Goal: Task Accomplishment & Management: Manage account settings

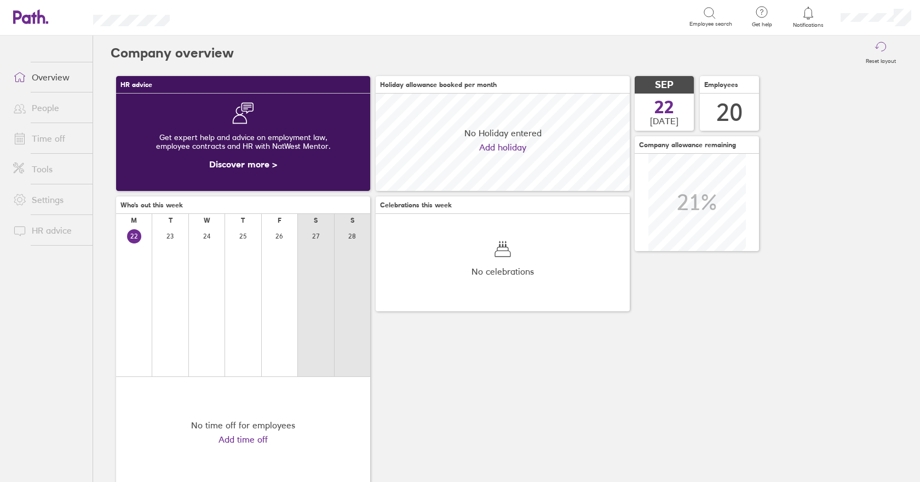
scroll to position [97, 254]
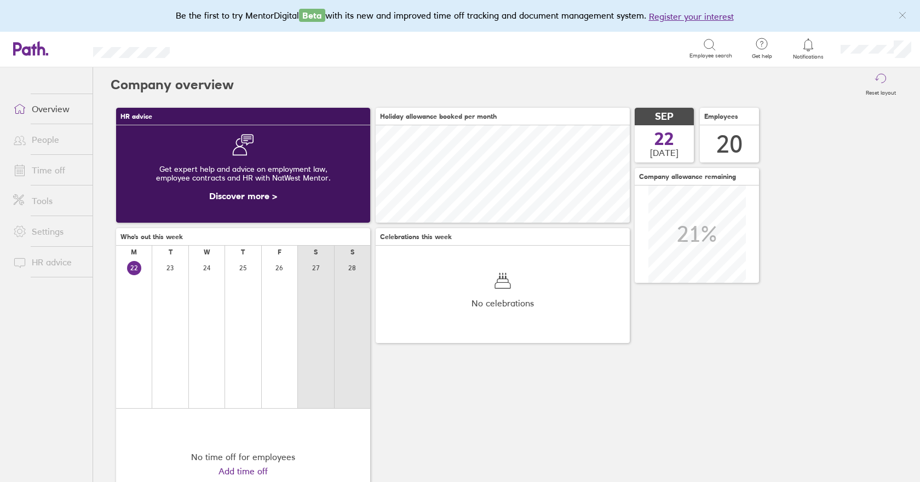
click at [39, 139] on link "People" at bounding box center [48, 140] width 88 height 22
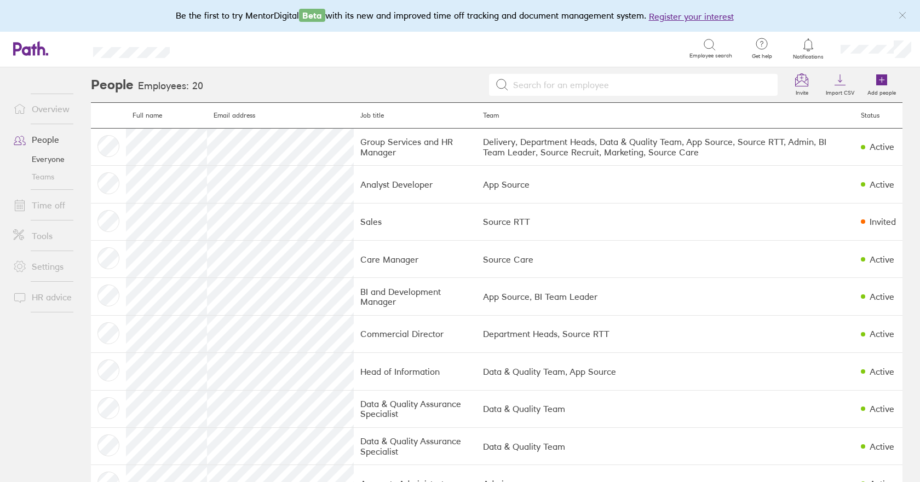
click at [53, 210] on link "Time off" at bounding box center [48, 205] width 88 height 22
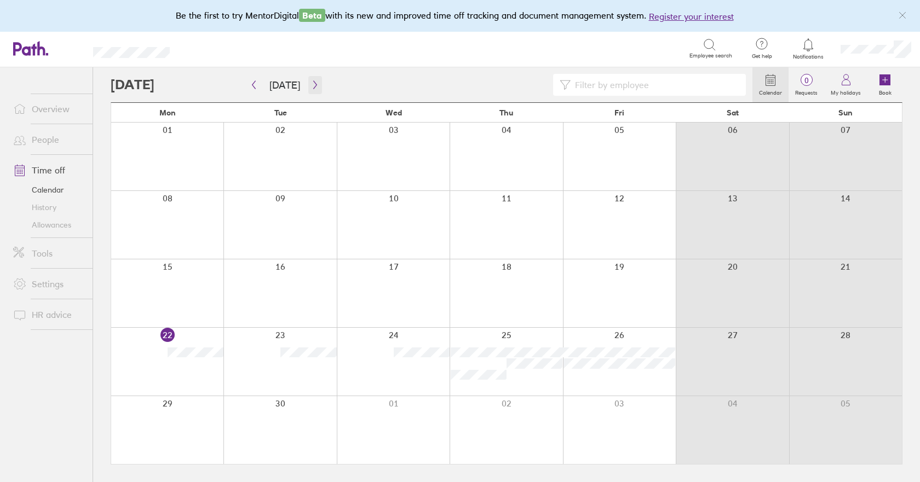
click at [317, 89] on button "button" at bounding box center [315, 85] width 14 height 18
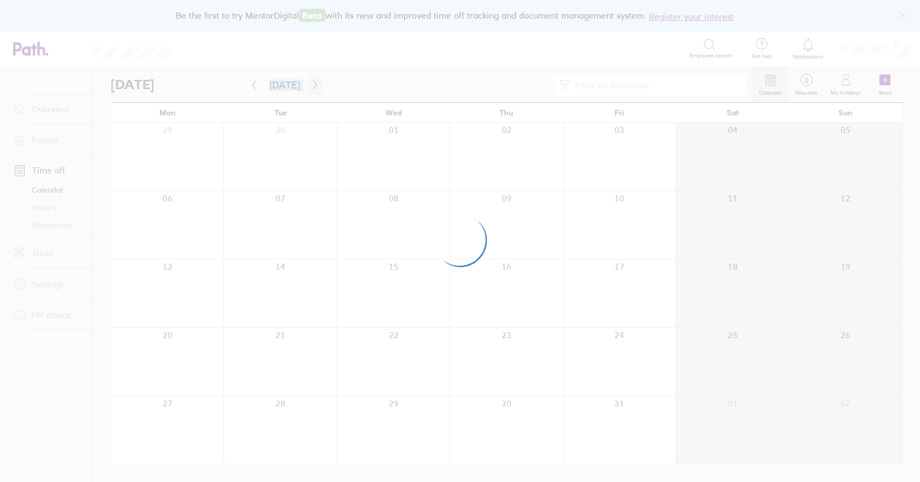
click at [317, 89] on div at bounding box center [460, 241] width 920 height 482
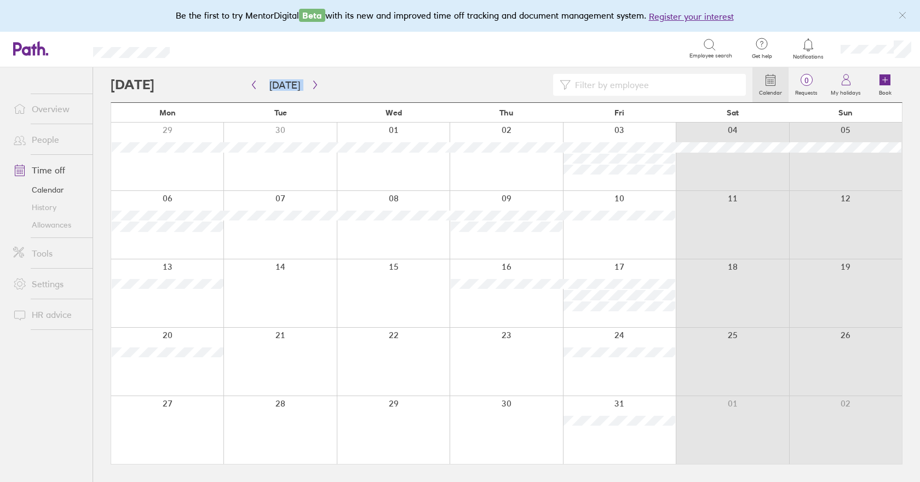
click at [52, 224] on link "Allowances" at bounding box center [48, 225] width 88 height 18
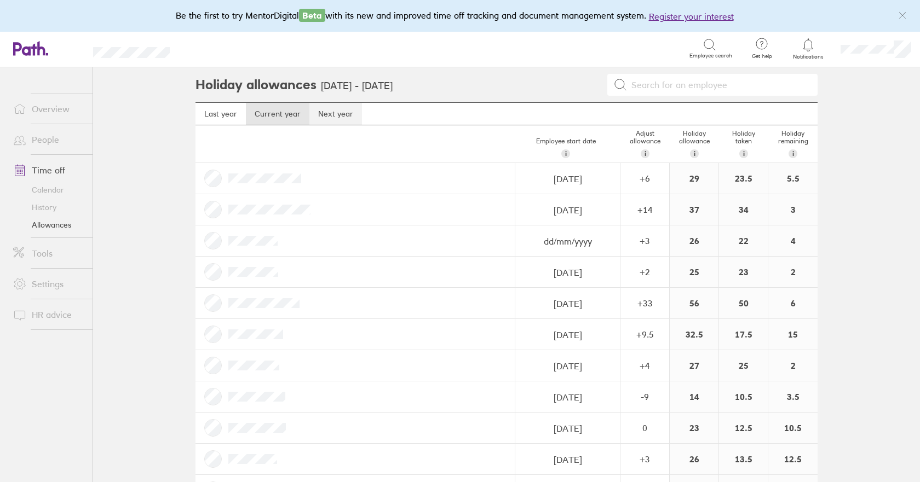
click at [324, 114] on link "Next year" at bounding box center [335, 114] width 53 height 22
click at [52, 187] on link "Calendar" at bounding box center [48, 190] width 88 height 18
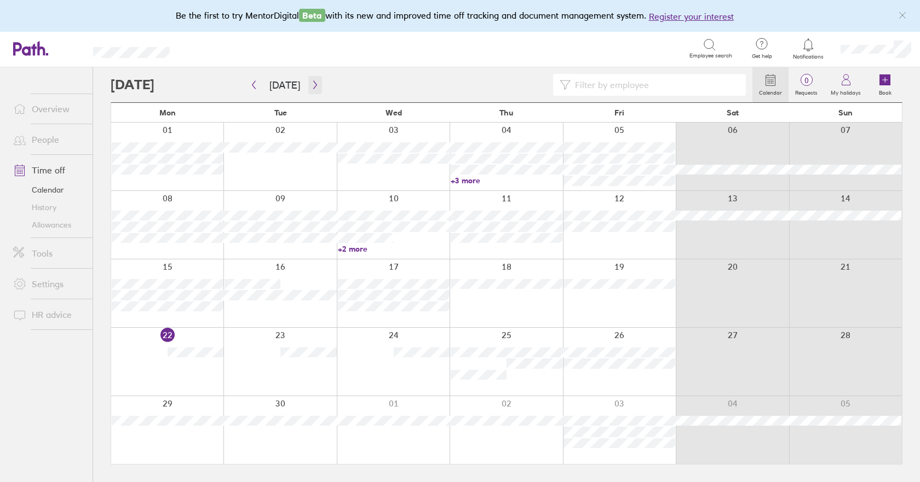
click at [311, 88] on icon "button" at bounding box center [315, 84] width 8 height 9
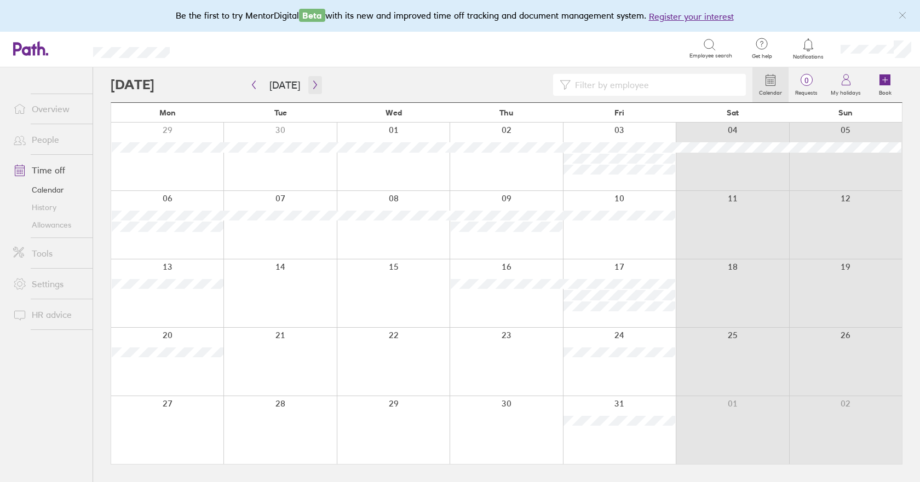
click at [311, 88] on icon "button" at bounding box center [315, 84] width 8 height 9
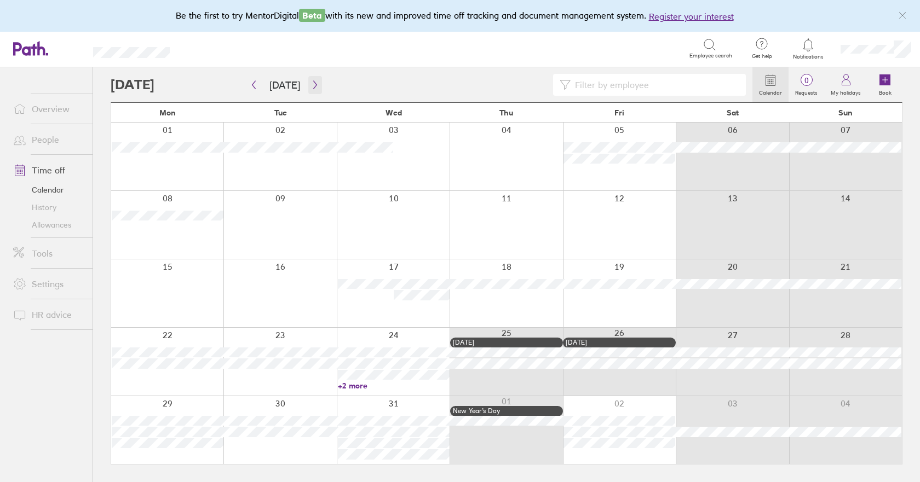
click at [311, 88] on icon "button" at bounding box center [315, 84] width 8 height 9
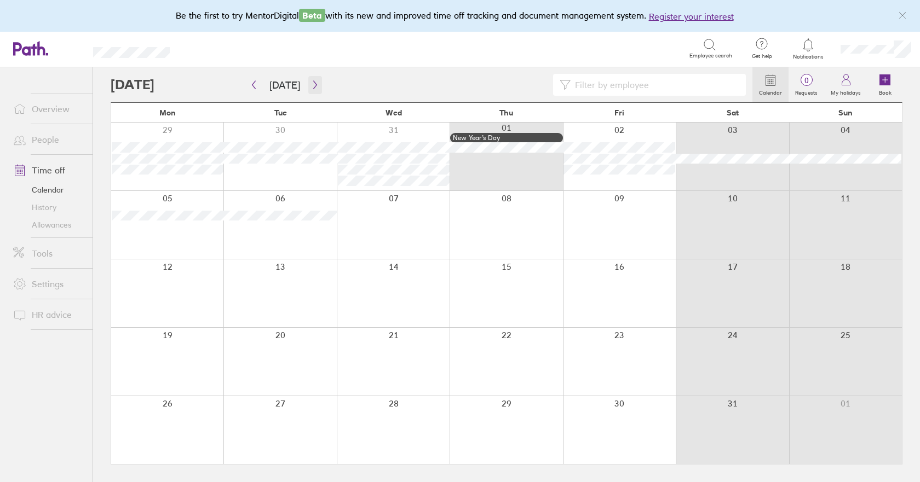
click at [311, 88] on icon "button" at bounding box center [315, 84] width 8 height 9
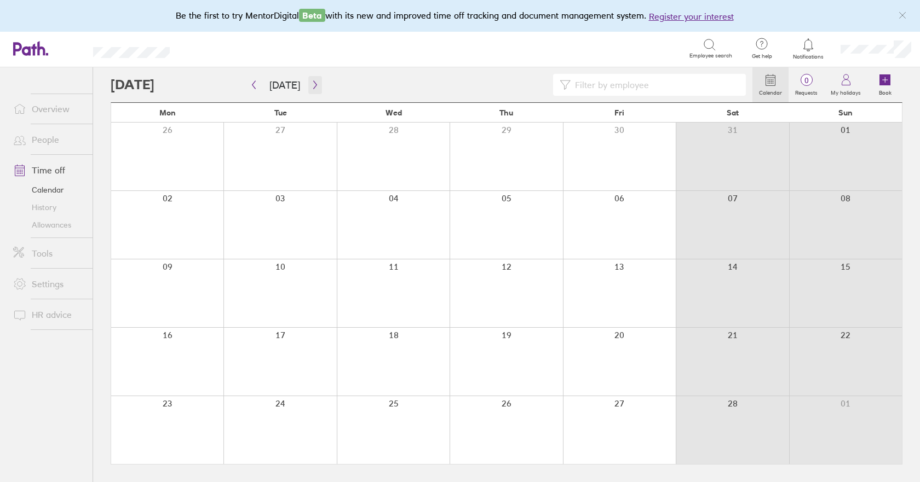
click at [311, 88] on icon "button" at bounding box center [315, 84] width 8 height 9
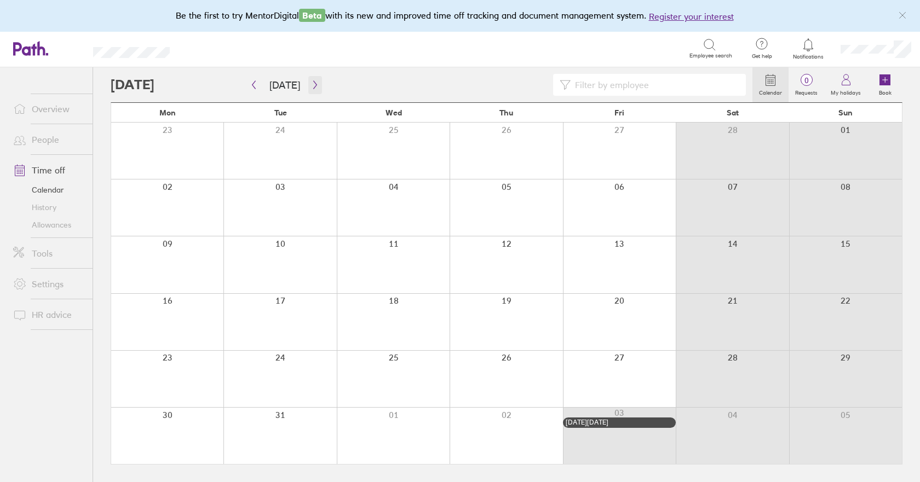
click at [311, 88] on icon "button" at bounding box center [315, 84] width 8 height 9
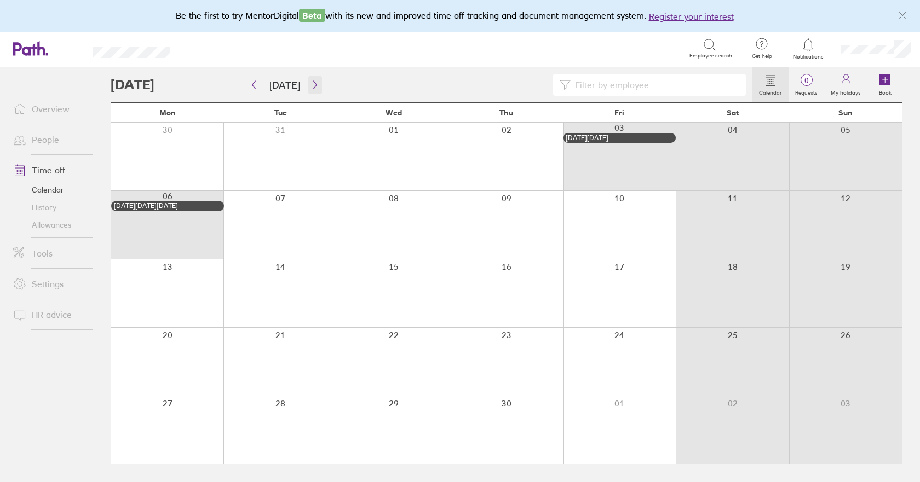
click at [311, 88] on icon "button" at bounding box center [315, 84] width 8 height 9
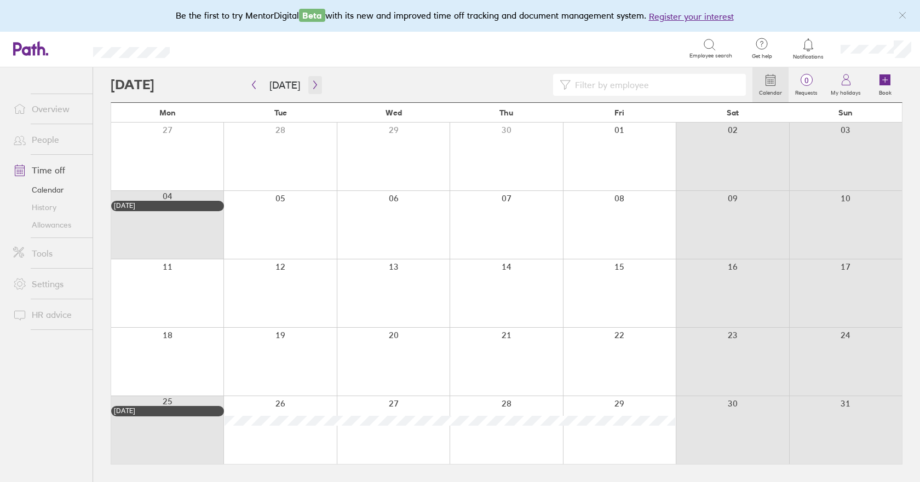
click at [311, 88] on icon "button" at bounding box center [315, 84] width 8 height 9
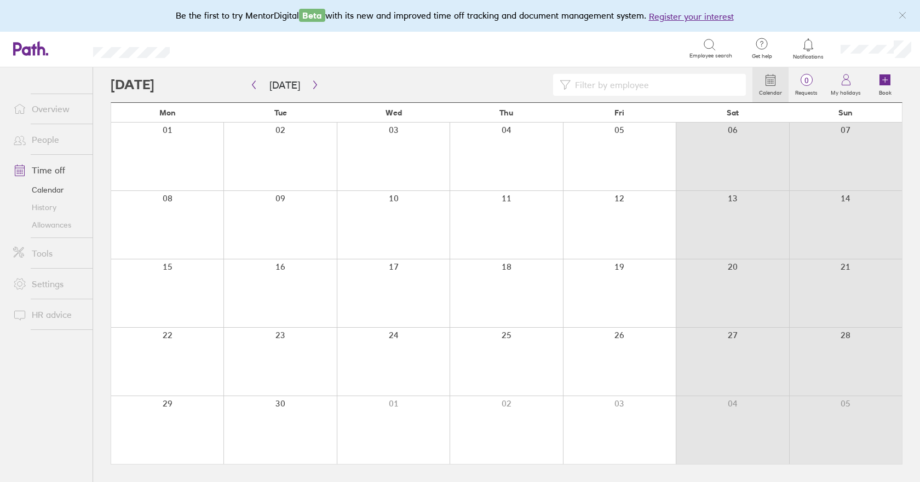
click at [283, 289] on div at bounding box center [279, 294] width 113 height 68
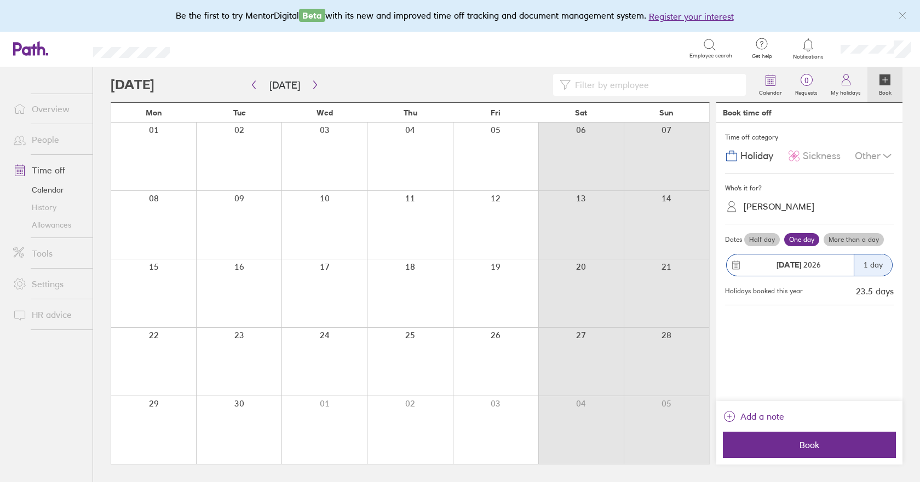
click at [853, 237] on label "More than a day" at bounding box center [854, 239] width 60 height 13
click at [0, 0] on input "More than a day" at bounding box center [0, 0] width 0 height 0
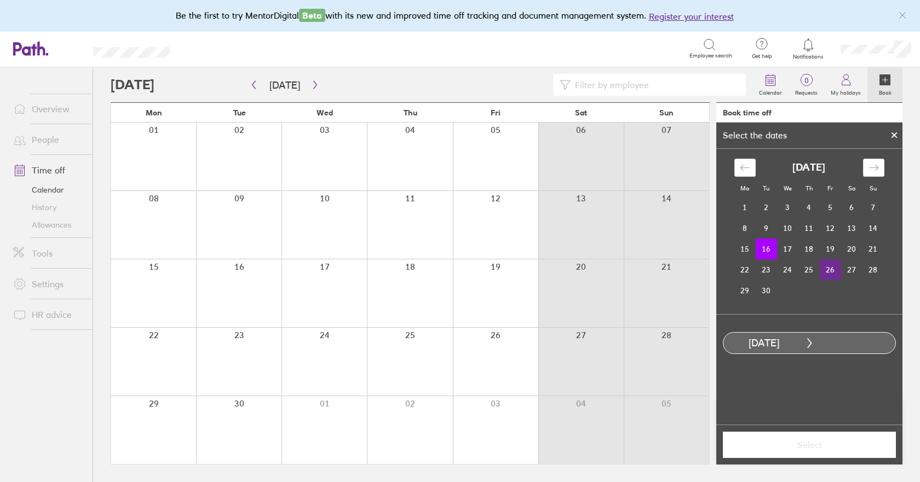
click at [827, 269] on td "26" at bounding box center [830, 270] width 21 height 21
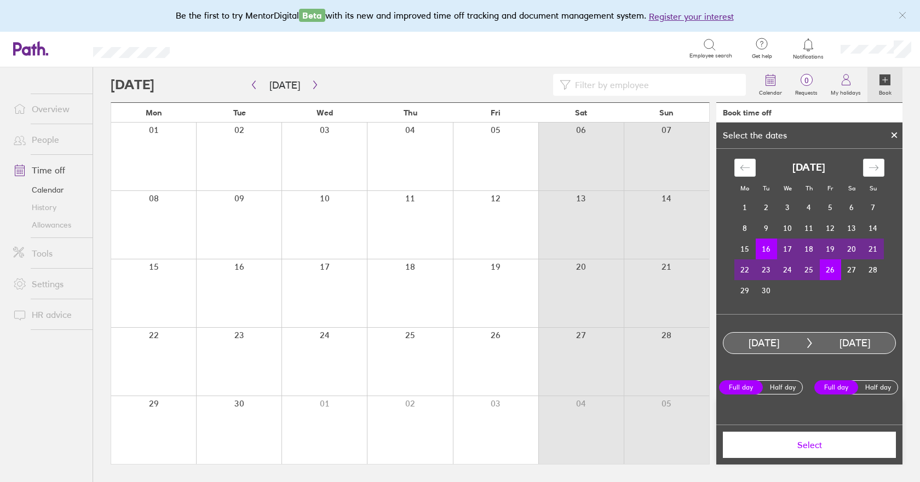
click at [800, 444] on span "Select" at bounding box center [809, 445] width 158 height 10
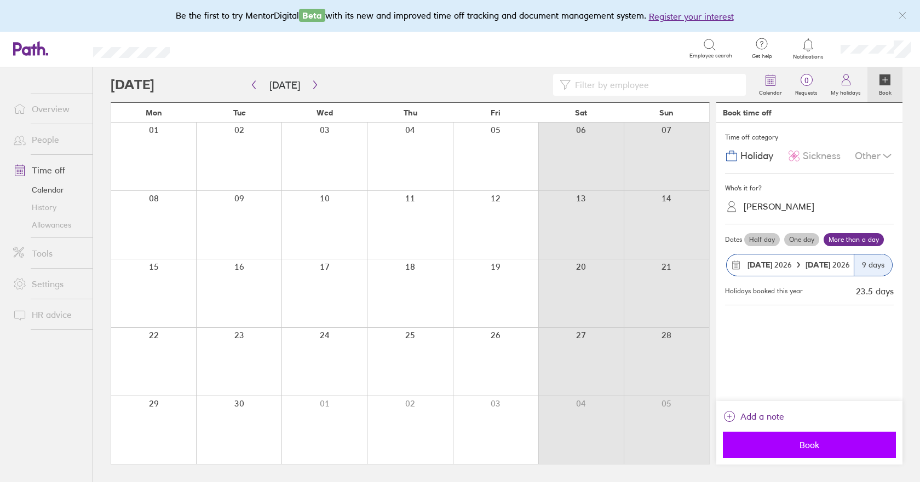
click at [808, 447] on span "Book" at bounding box center [809, 445] width 158 height 10
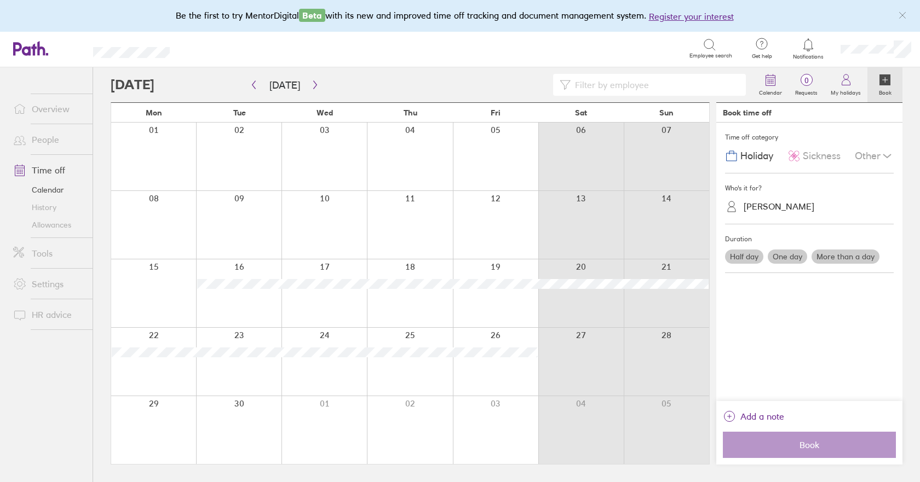
click at [50, 225] on link "Allowances" at bounding box center [48, 225] width 88 height 18
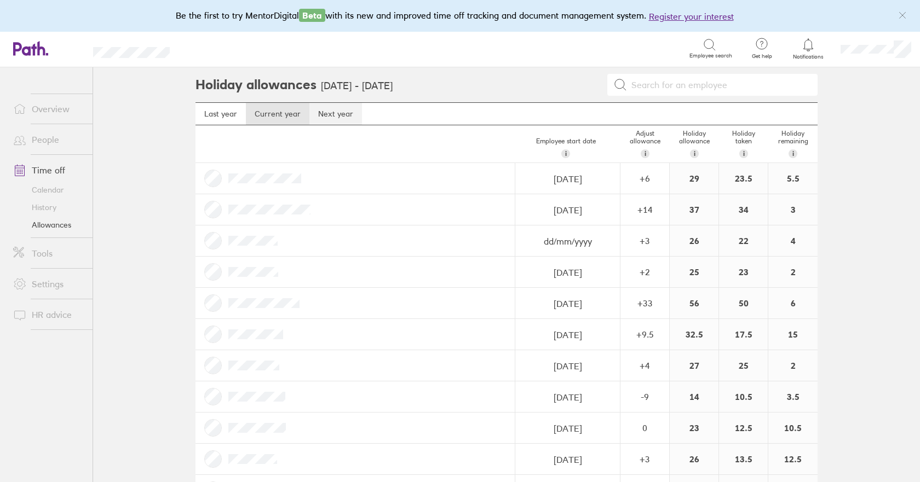
click at [326, 112] on link "Next year" at bounding box center [335, 114] width 53 height 22
click at [278, 112] on link "Current year" at bounding box center [278, 114] width 64 height 22
click at [38, 193] on link "Calendar" at bounding box center [48, 190] width 88 height 18
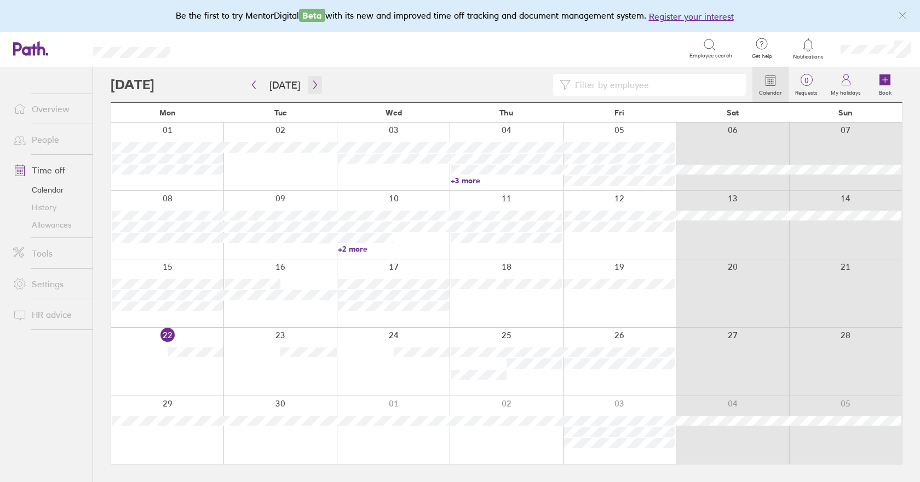
click at [312, 88] on icon "button" at bounding box center [315, 84] width 8 height 9
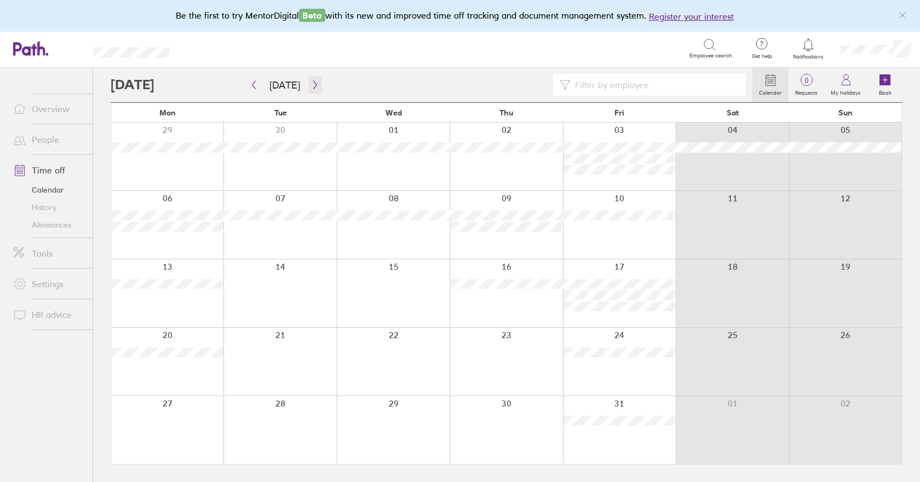
click at [311, 86] on icon "button" at bounding box center [315, 84] width 8 height 9
click at [311, 89] on icon "button" at bounding box center [315, 84] width 8 height 9
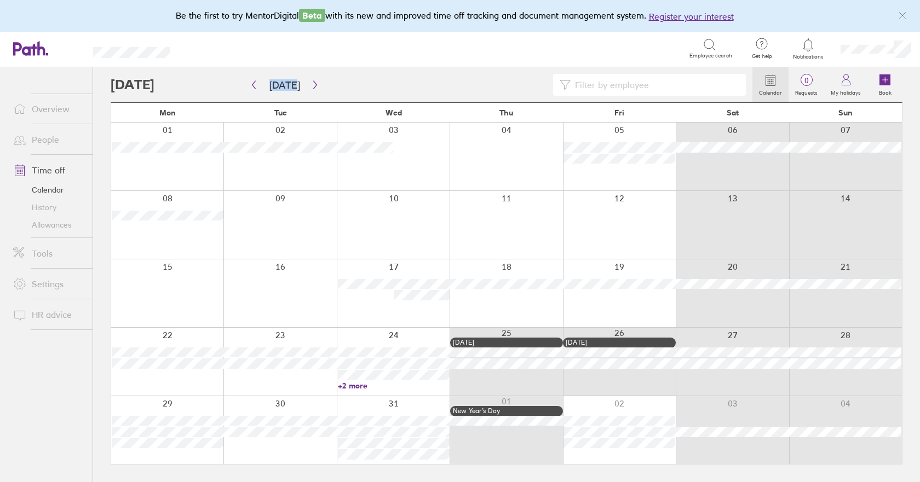
click at [363, 388] on link "+2 more" at bounding box center [394, 386] width 112 height 10
click at [499, 383] on div at bounding box center [506, 362] width 113 height 68
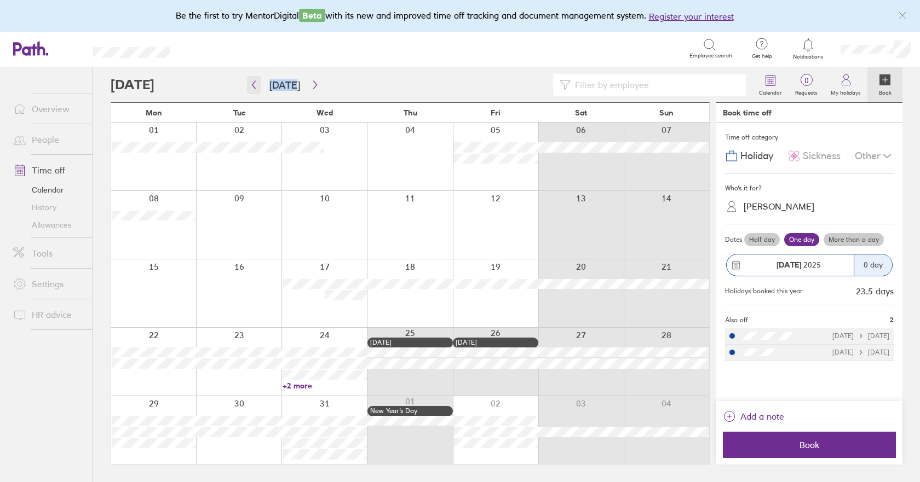
click at [253, 83] on icon "button" at bounding box center [254, 84] width 8 height 9
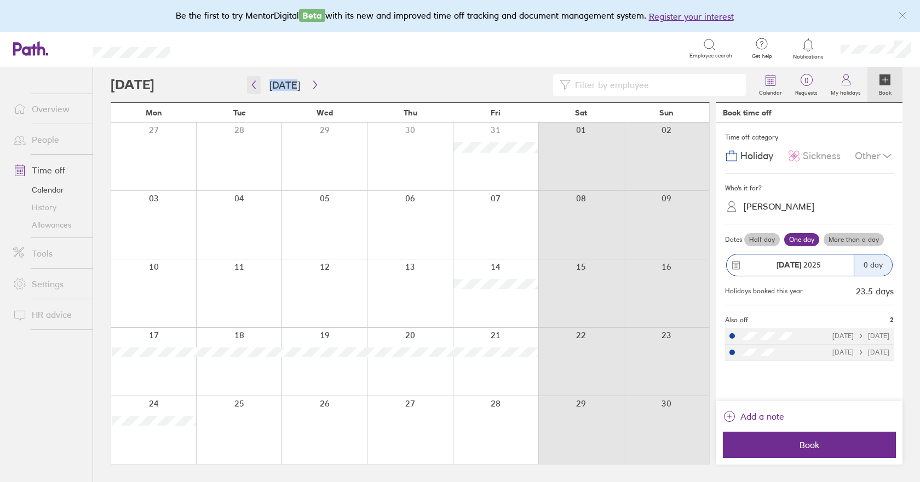
click at [253, 83] on icon "button" at bounding box center [254, 84] width 8 height 9
click at [416, 430] on div at bounding box center [409, 430] width 85 height 68
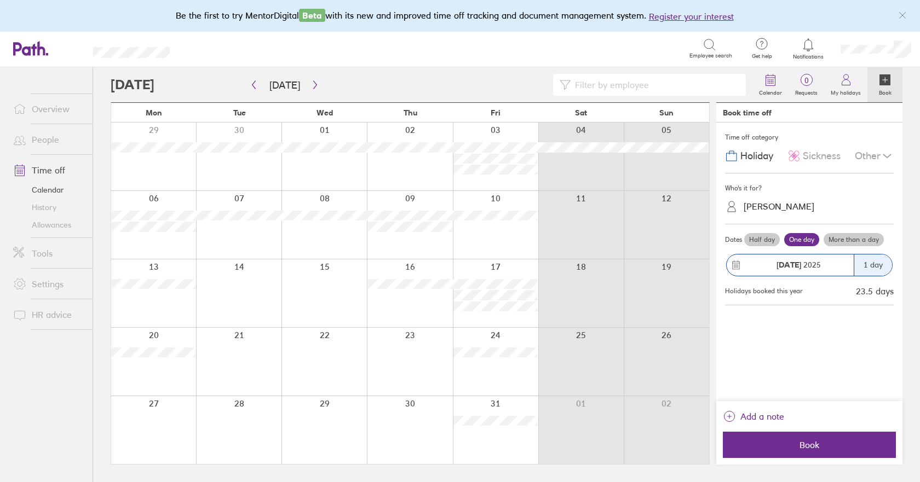
click at [844, 240] on label "More than a day" at bounding box center [854, 239] width 60 height 13
click at [0, 0] on input "More than a day" at bounding box center [0, 0] width 0 height 0
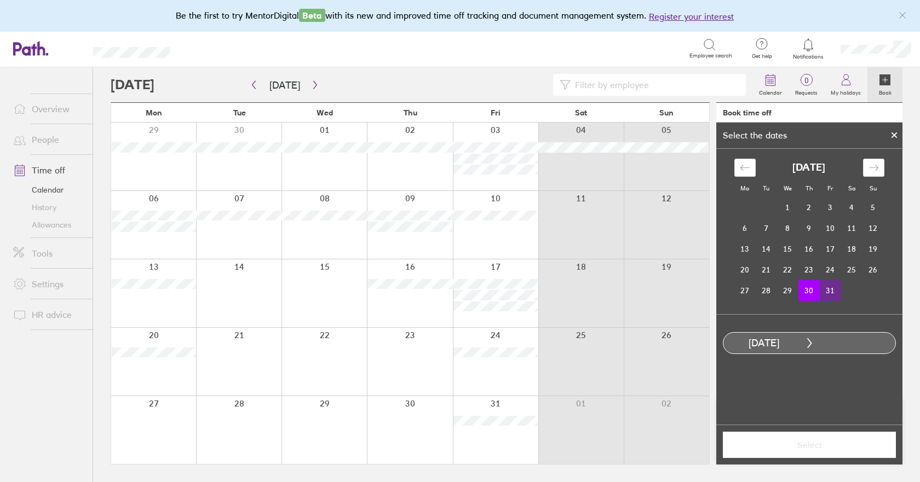
click at [831, 292] on td "31" at bounding box center [830, 290] width 21 height 21
drag, startPoint x: 823, startPoint y: 445, endPoint x: 755, endPoint y: 444, distance: 68.4
click at [823, 445] on span "Select" at bounding box center [809, 445] width 158 height 10
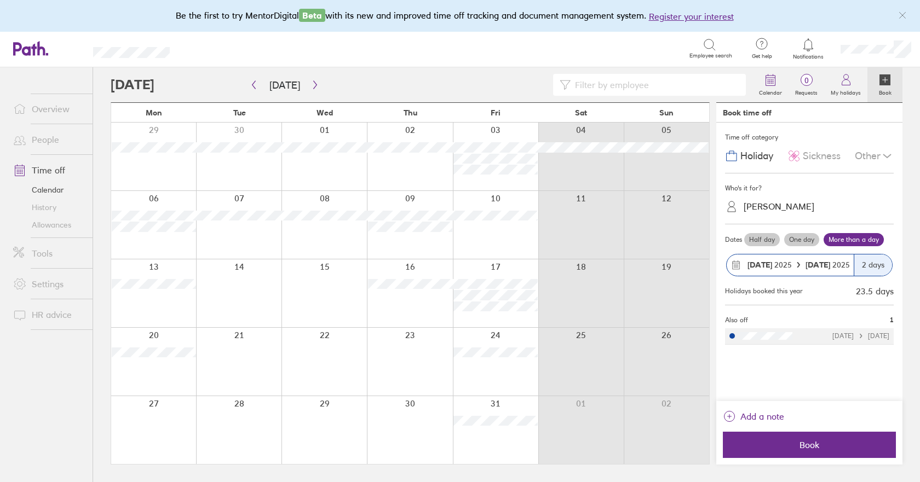
click at [414, 429] on div at bounding box center [409, 430] width 85 height 68
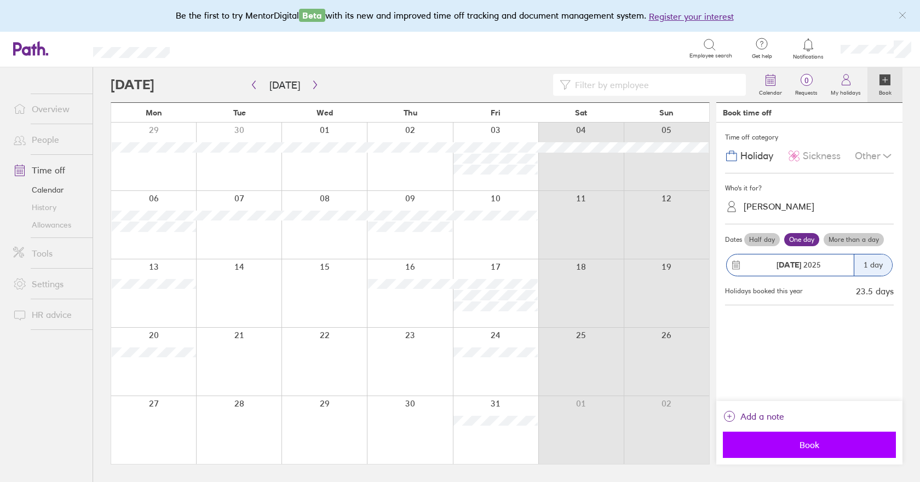
click at [809, 442] on span "Book" at bounding box center [809, 445] width 158 height 10
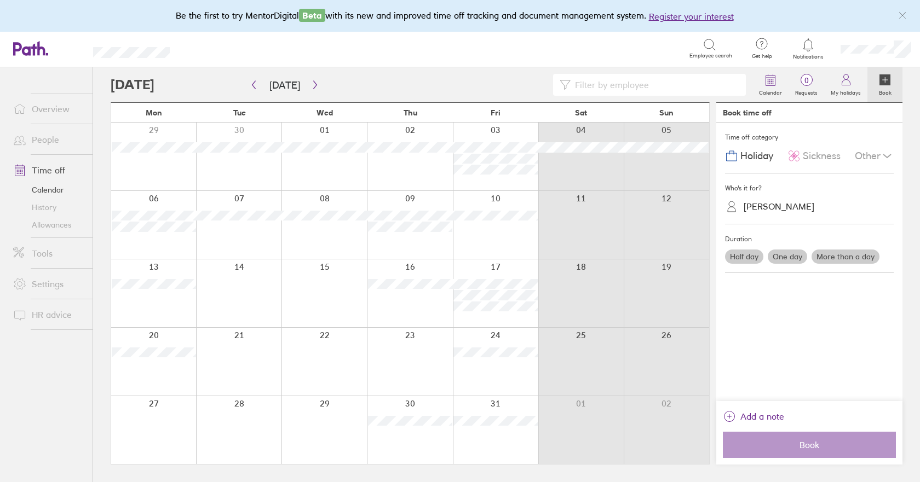
click at [483, 440] on div at bounding box center [495, 430] width 85 height 68
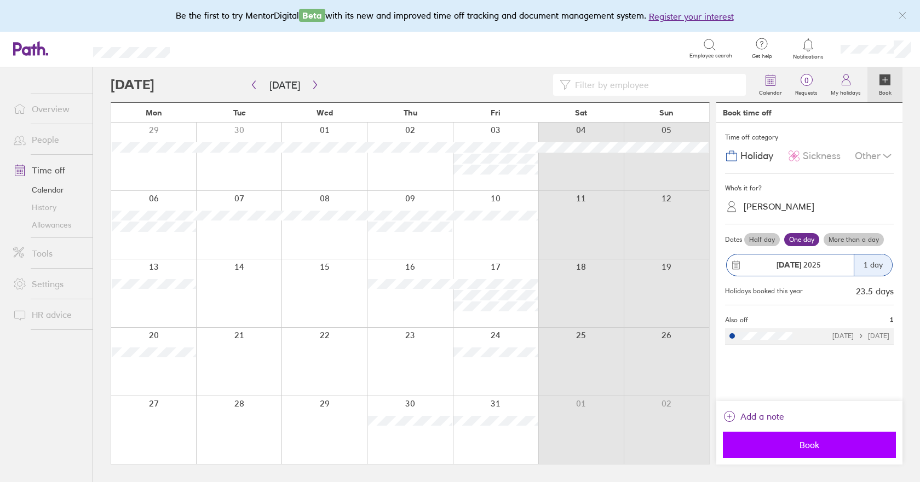
click at [798, 442] on span "Book" at bounding box center [809, 445] width 158 height 10
